Goal: Check status

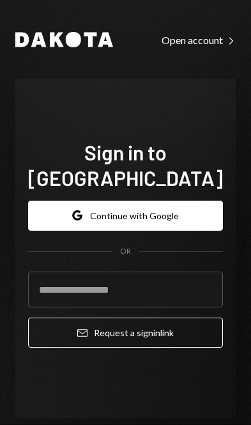
scroll to position [58, 0]
click at [171, 201] on button "Google Continue with Google" at bounding box center [125, 216] width 195 height 30
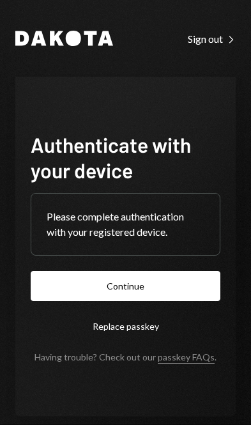
click at [141, 301] on button "Continue" at bounding box center [126, 286] width 190 height 30
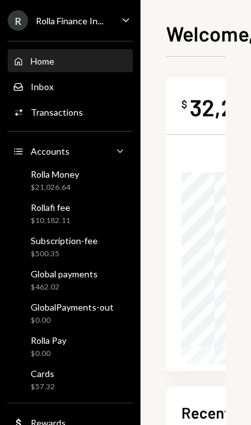
click at [96, 279] on div "Global payments $462.02" at bounding box center [64, 280] width 67 height 24
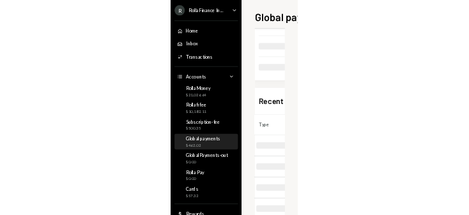
scroll to position [155, 8]
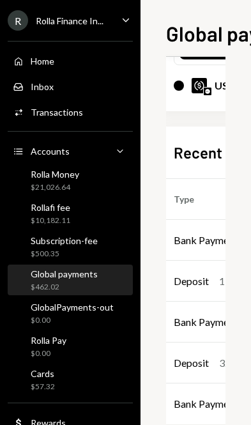
click at [205, 235] on div "Bank Payment" at bounding box center [206, 239] width 64 height 15
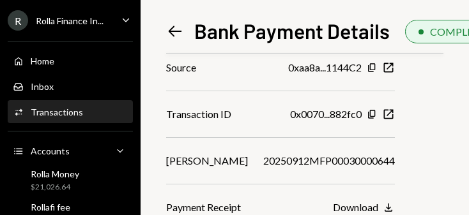
scroll to position [382, 0]
